Goal: Information Seeking & Learning: Learn about a topic

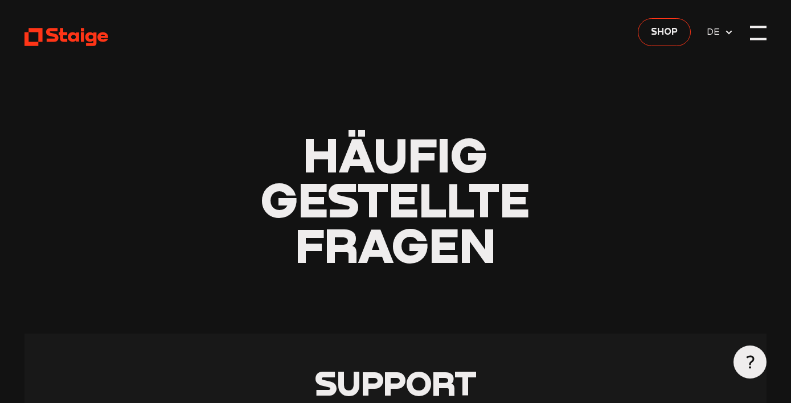
click at [757, 38] on div at bounding box center [758, 39] width 17 height 2
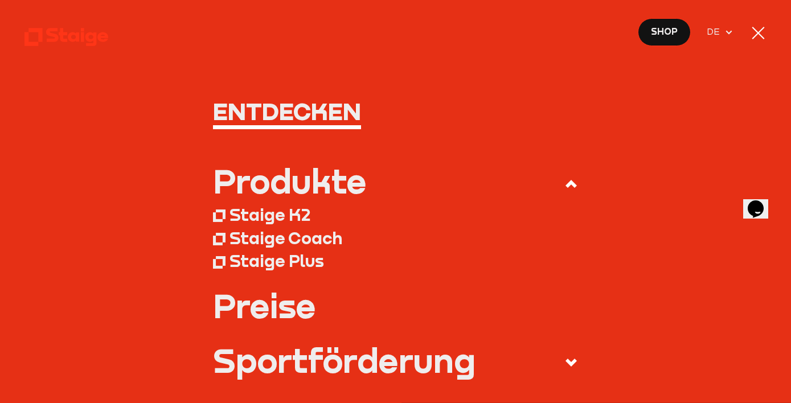
click at [67, 34] on use at bounding box center [66, 37] width 84 height 18
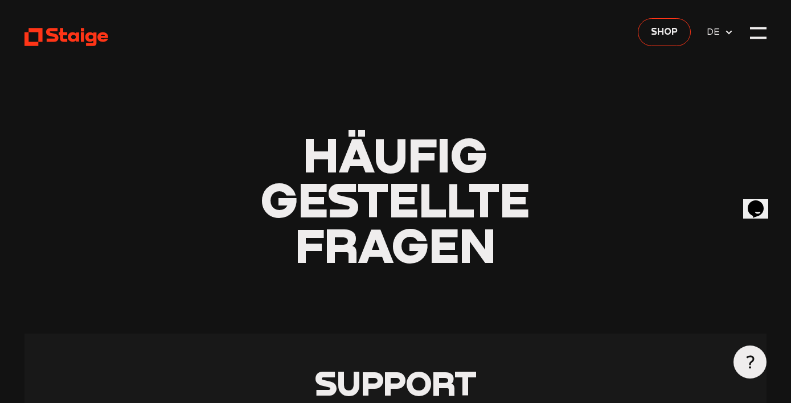
click at [757, 209] on icon "Opens Chat This icon Opens the chat window." at bounding box center [756, 209] width 18 height 18
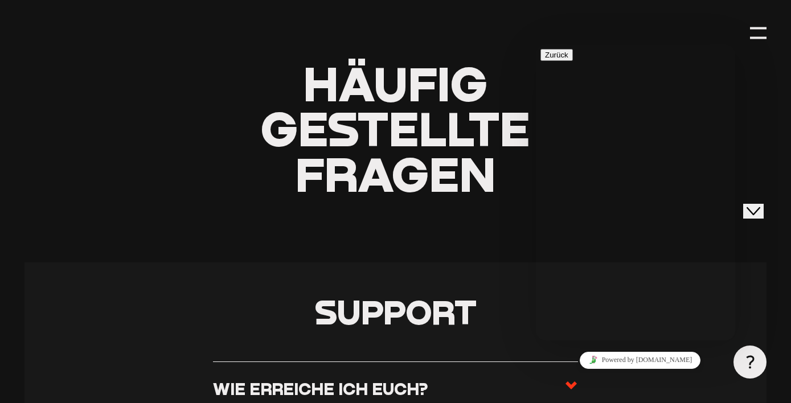
scroll to position [138, 0]
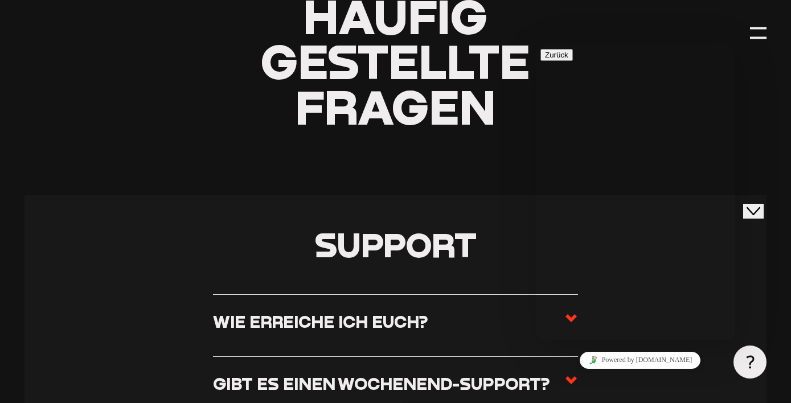
click at [554, 58] on button "Zurück" at bounding box center [556, 55] width 32 height 12
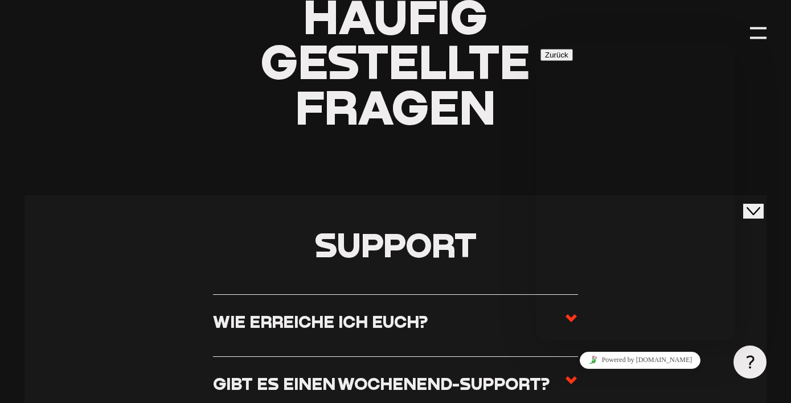
click at [752, 219] on section "Support Wie erreiche ich euch? Ihr erreicht uns von [DATE] bis [DATE] von 08:00…" at bounding box center [394, 323] width 741 height 257
click at [764, 204] on button "Close Chat This icon closes the chat window." at bounding box center [753, 211] width 21 height 15
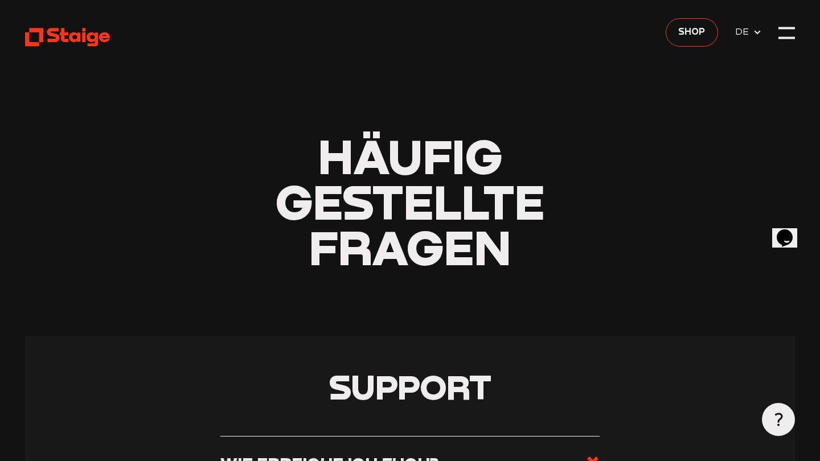
click at [38, 32] on use at bounding box center [67, 37] width 85 height 18
click at [782, 36] on div at bounding box center [786, 33] width 17 height 17
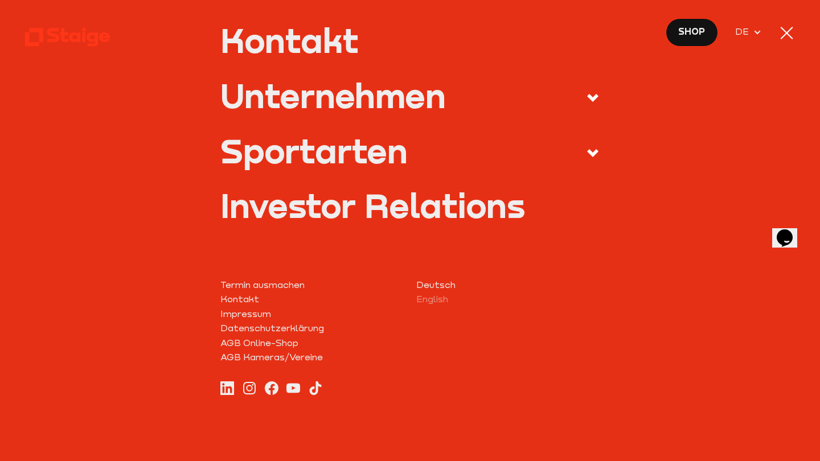
scroll to position [488, 0]
click at [591, 152] on use at bounding box center [592, 154] width 11 height 8
click at [0, 0] on input "Sportarten" at bounding box center [0, 0] width 0 height 0
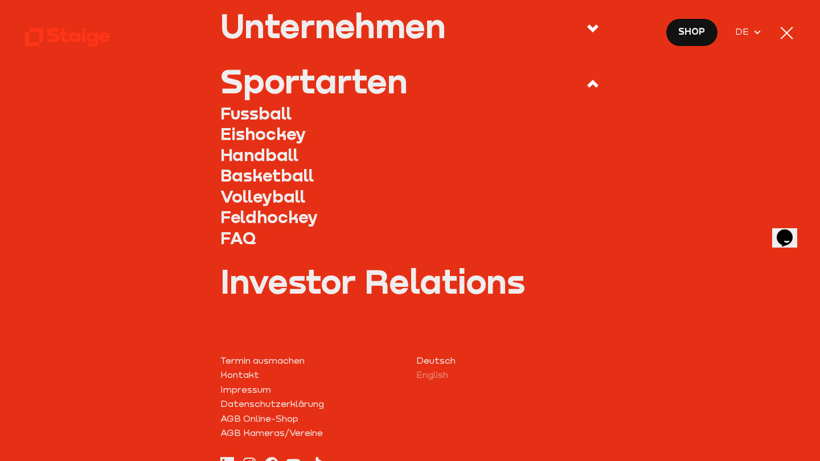
click at [291, 207] on link "Feldhockey" at bounding box center [409, 217] width 379 height 21
click at [290, 209] on link "Feldhockey" at bounding box center [409, 217] width 379 height 21
click at [69, 32] on icon at bounding box center [67, 37] width 85 height 21
